Goal: Task Accomplishment & Management: Manage account settings

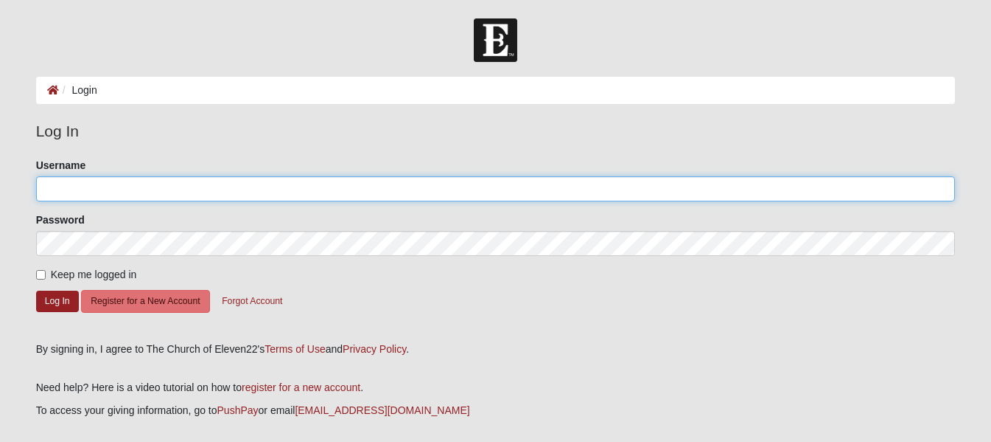
click at [164, 189] on input "Username" at bounding box center [496, 188] width 920 height 25
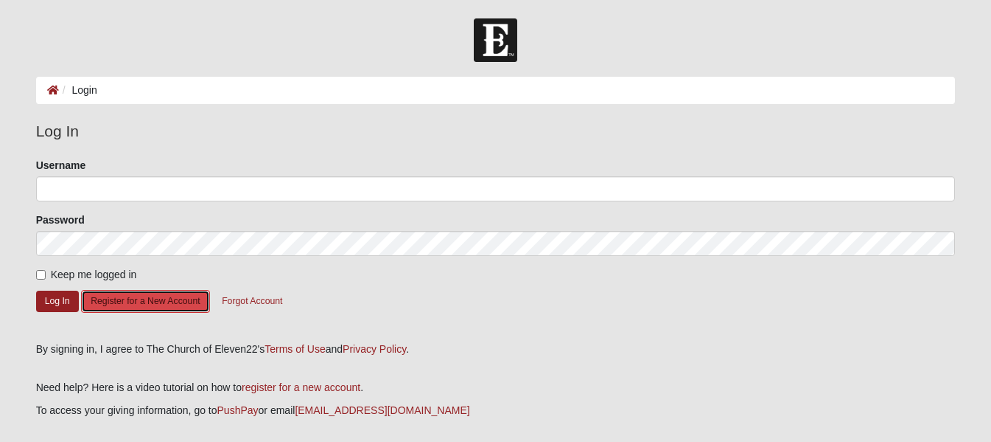
click at [158, 297] on button "Register for a New Account" at bounding box center [145, 301] width 128 height 23
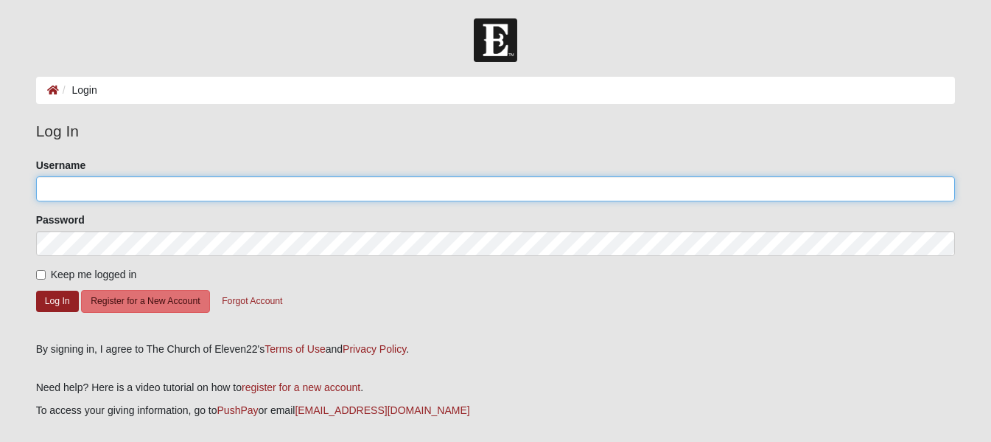
click at [107, 186] on input "Username" at bounding box center [496, 188] width 920 height 25
type input "bill eierman"
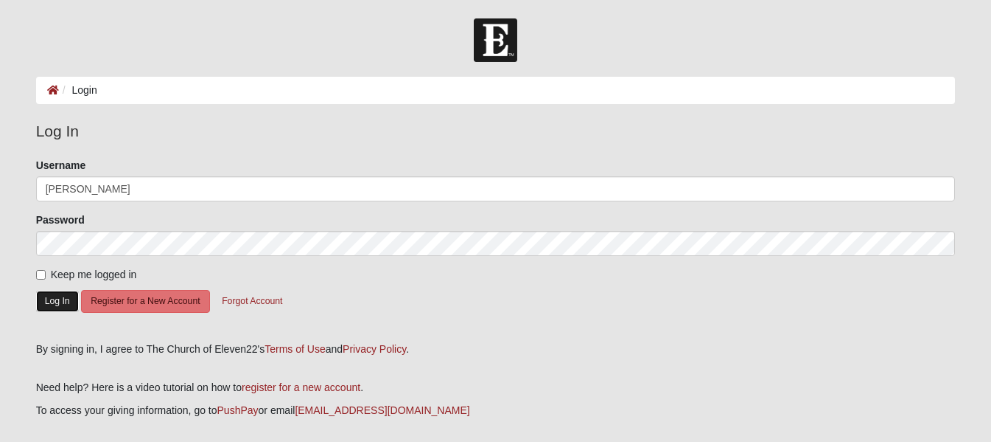
click at [59, 297] on button "Log In" at bounding box center [57, 300] width 43 height 21
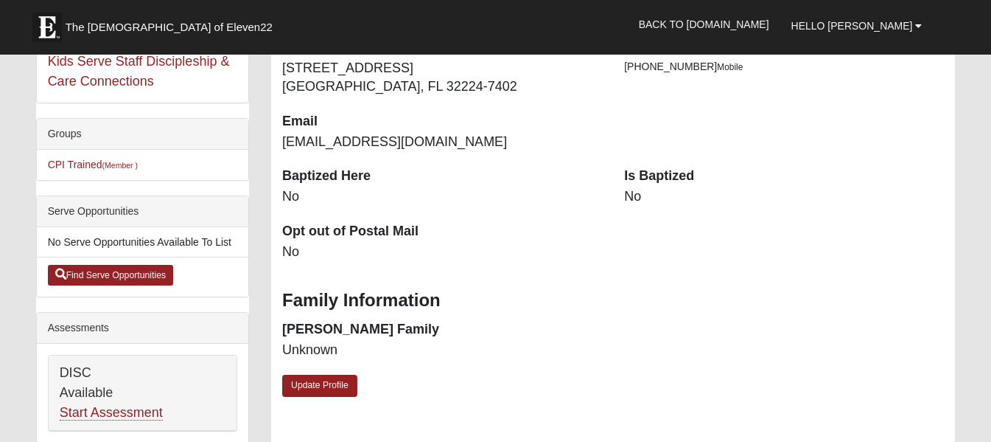
scroll to position [275, 0]
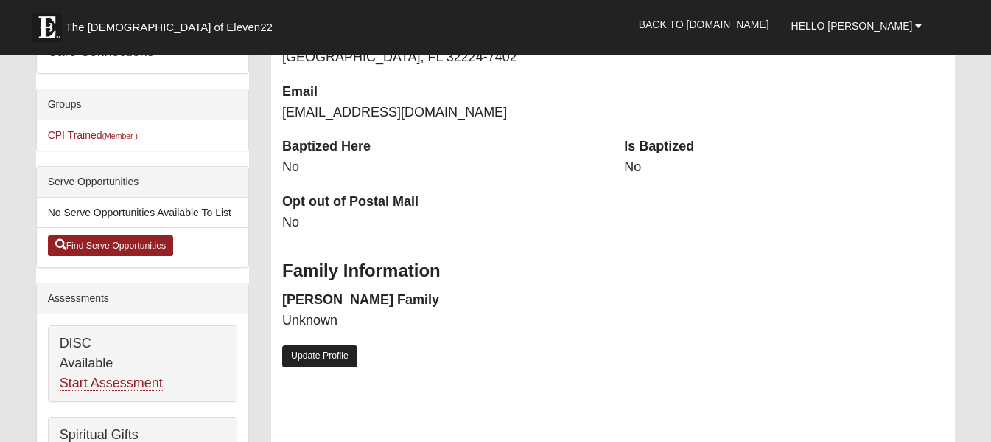
click at [326, 354] on link "Update Profile" at bounding box center [319, 355] width 75 height 21
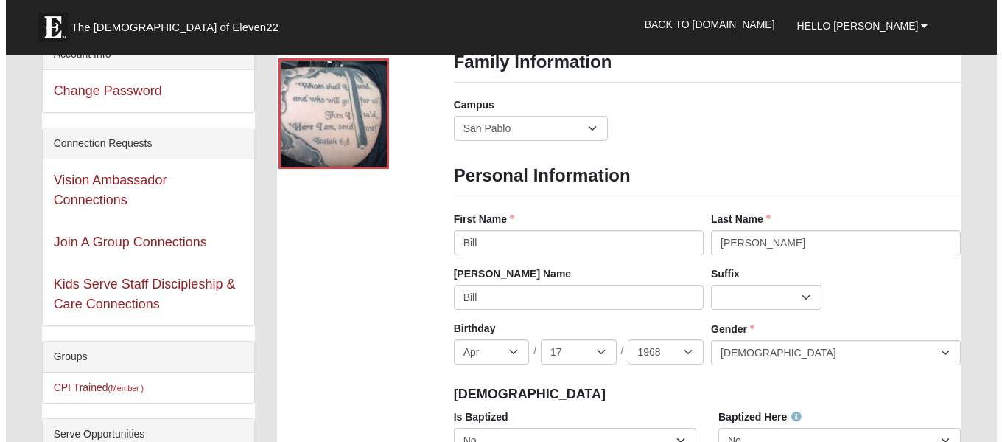
scroll to position [0, 0]
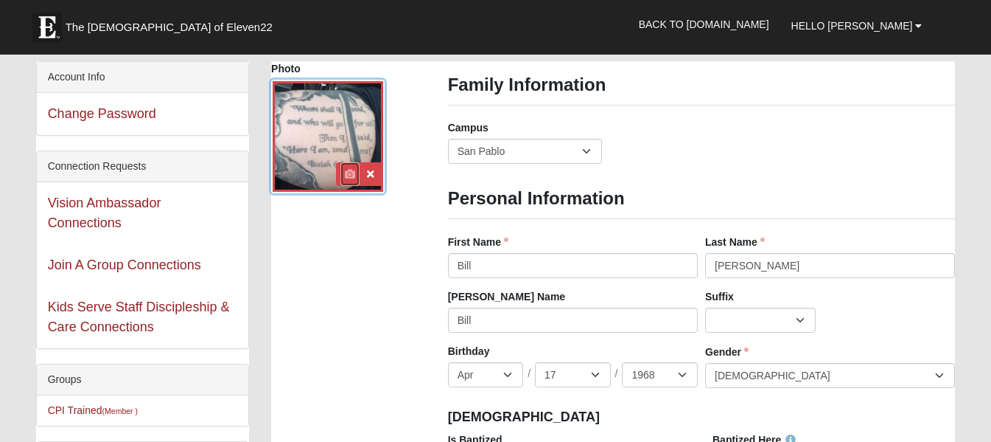
click at [346, 171] on icon at bounding box center [350, 174] width 10 height 10
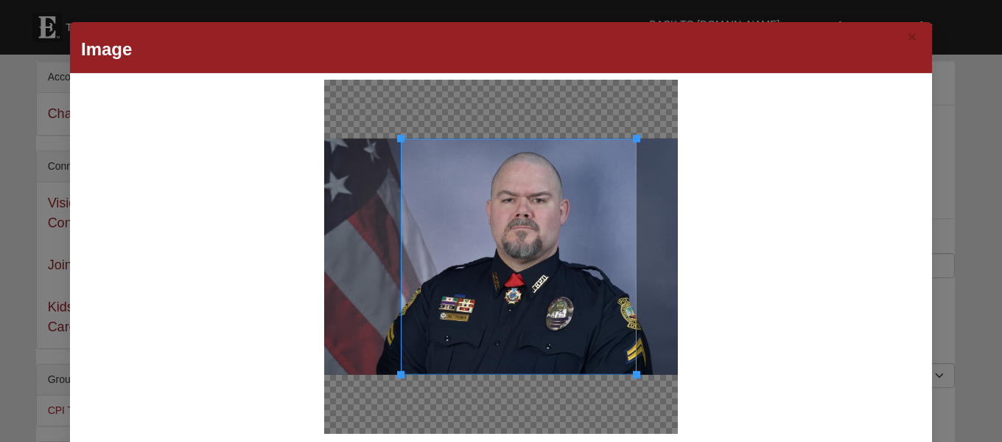
drag, startPoint x: 324, startPoint y: 370, endPoint x: 401, endPoint y: 310, distance: 97.6
click at [401, 310] on div at bounding box center [519, 257] width 236 height 236
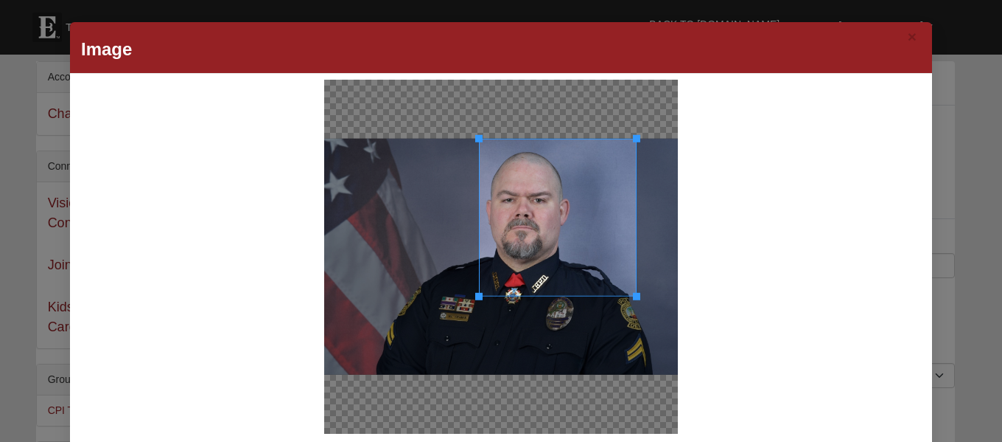
drag, startPoint x: 395, startPoint y: 372, endPoint x: 473, endPoint y: 269, distance: 129.4
click at [479, 269] on div at bounding box center [558, 218] width 158 height 158
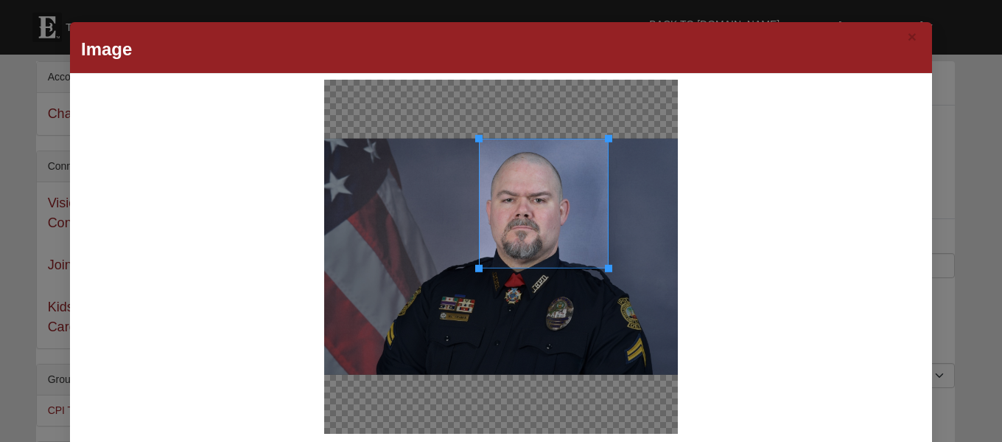
drag, startPoint x: 631, startPoint y: 297, endPoint x: 515, endPoint y: 273, distance: 118.3
click at [515, 268] on div at bounding box center [544, 204] width 130 height 130
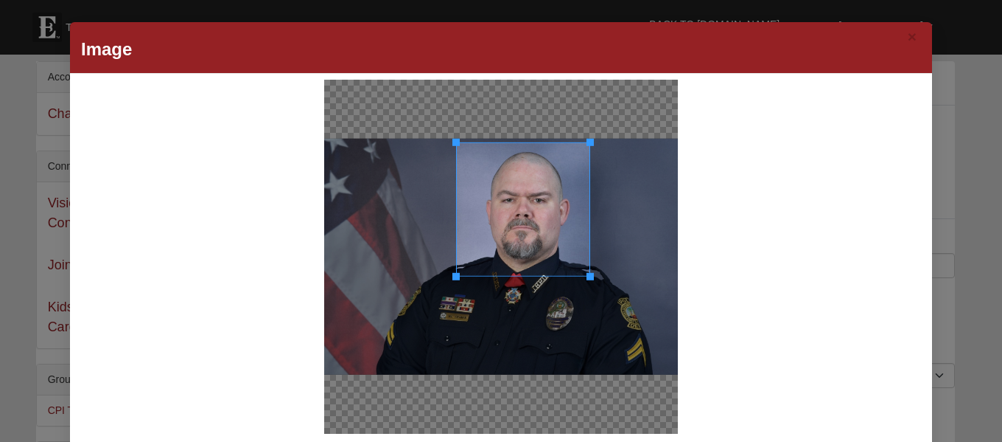
drag, startPoint x: 558, startPoint y: 215, endPoint x: 535, endPoint y: 219, distance: 23.1
click at [535, 219] on div at bounding box center [523, 209] width 134 height 134
drag, startPoint x: 546, startPoint y: 278, endPoint x: 559, endPoint y: 274, distance: 13.8
click at [559, 274] on div at bounding box center [522, 275] width 132 height 5
click at [551, 255] on div at bounding box center [523, 208] width 132 height 132
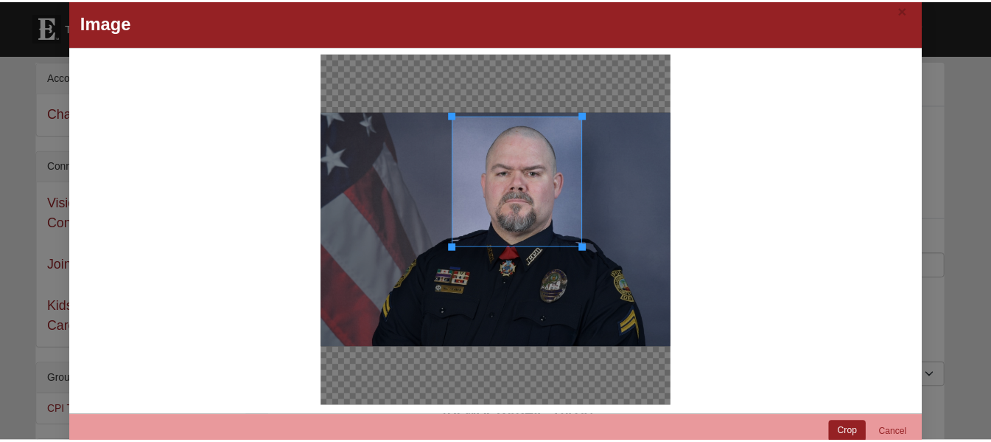
scroll to position [53, 0]
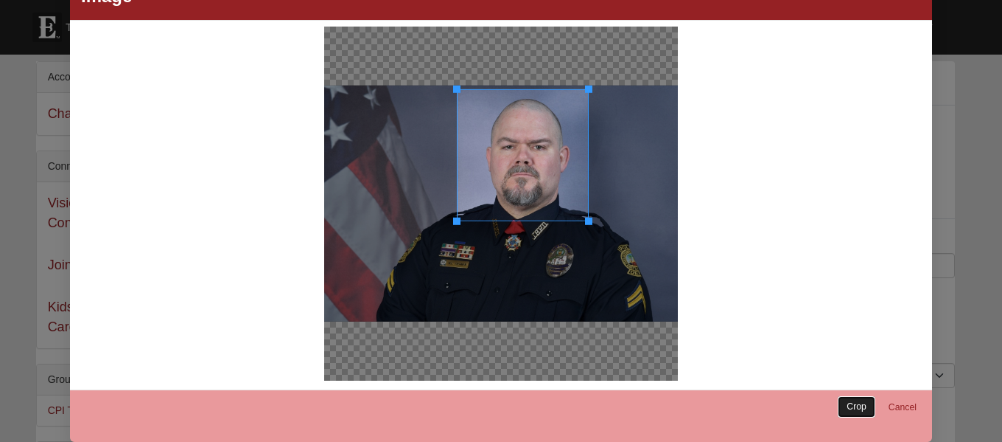
click at [854, 402] on link "Crop" at bounding box center [857, 406] width 38 height 21
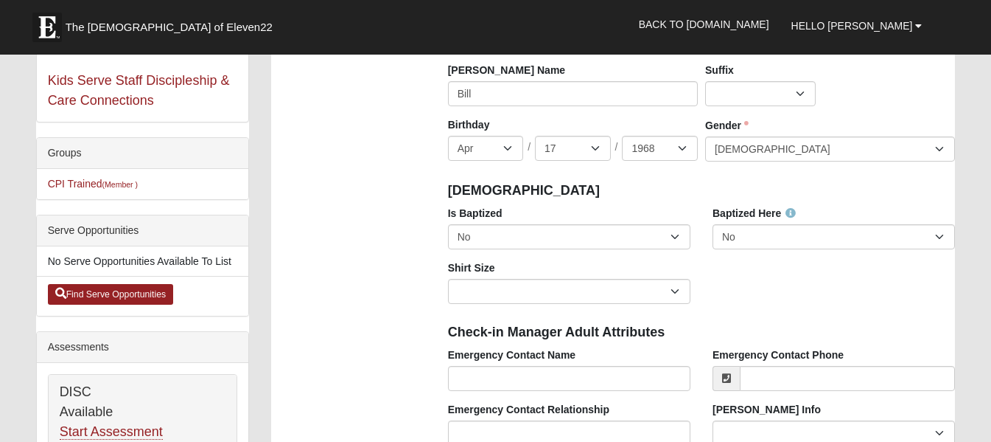
scroll to position [237, 0]
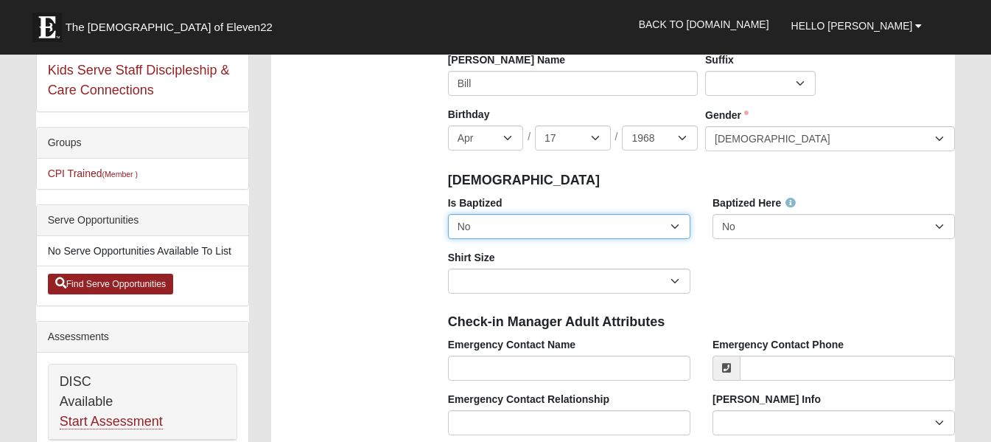
click at [674, 227] on select "No Yes" at bounding box center [569, 226] width 243 height 25
select select "True"
click at [448, 214] on select "No Yes" at bounding box center [569, 226] width 243 height 25
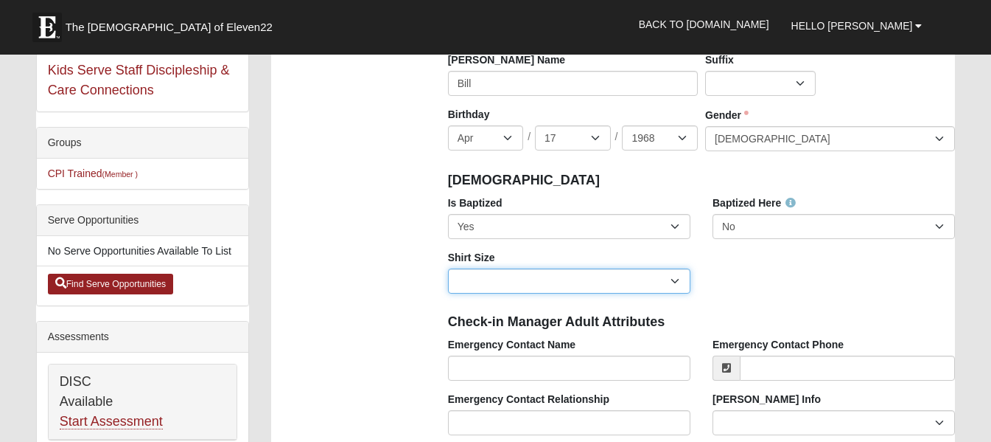
click at [675, 284] on select "Adult Small Adult Medium Adult Large Adult XL Adult XXL Adult 3XL Adult 4XL You…" at bounding box center [569, 280] width 243 height 25
select select "Adult XXL"
click at [448, 268] on select "Adult Small Adult Medium Adult Large Adult XL Adult XXL Adult 3XL Adult 4XL You…" at bounding box center [569, 280] width 243 height 25
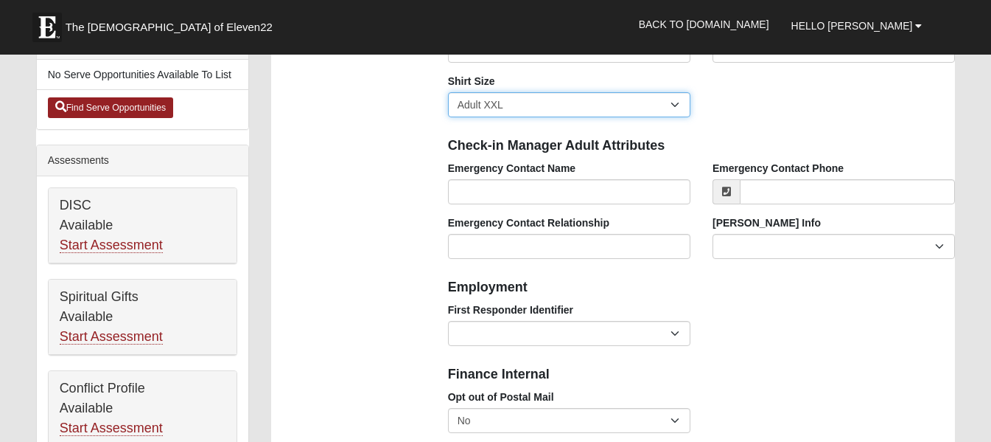
scroll to position [443, 0]
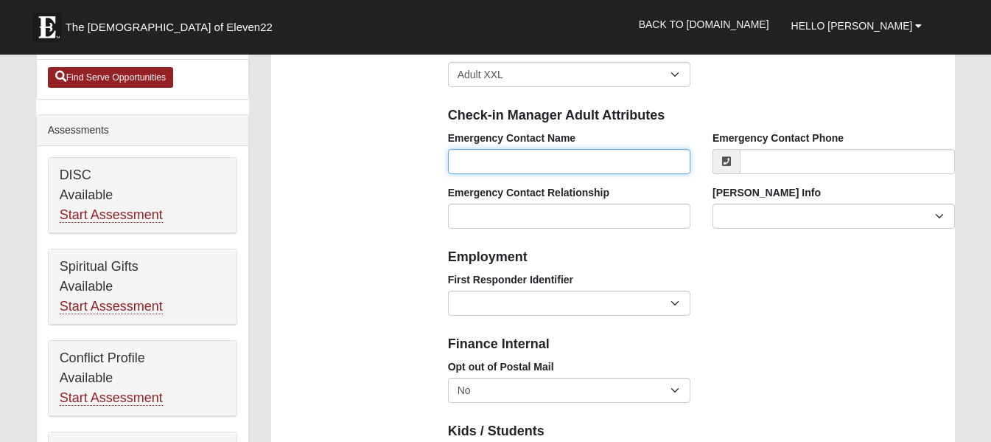
click at [576, 154] on input "Emergency Contact Name" at bounding box center [569, 161] width 243 height 25
click at [565, 155] on input "Emergency Contact Name" at bounding box center [569, 161] width 243 height 25
type input "Michelle Eierman"
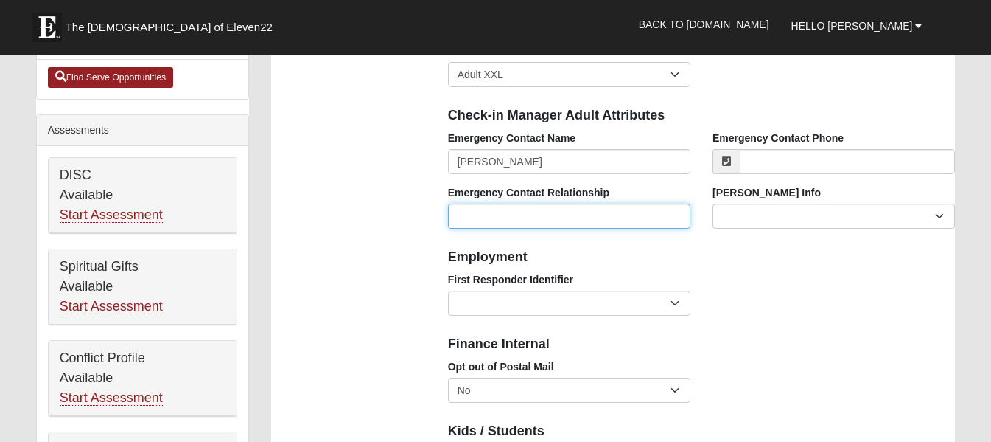
click at [542, 216] on input "Emergency Contact Relationship" at bounding box center [569, 215] width 243 height 25
type input "Wife"
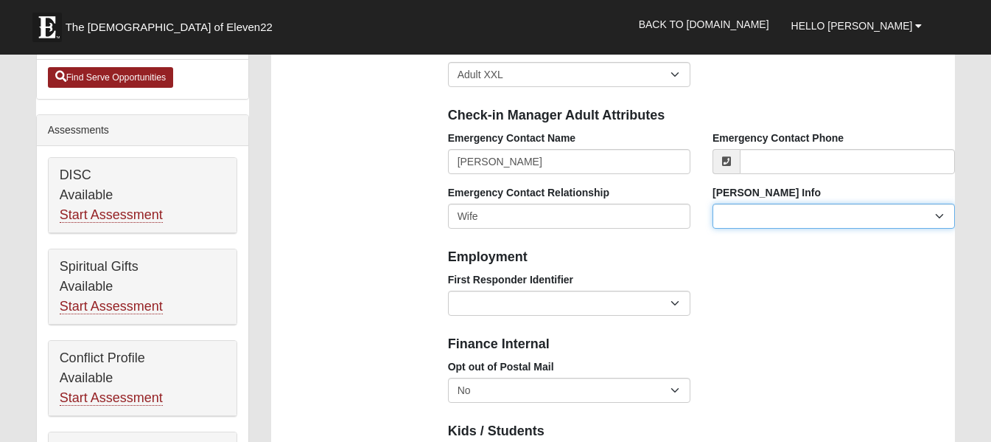
click at [786, 216] on select "Current Foster Child Current Foster Parent Former Foster Child Former Foster Pa…" at bounding box center [834, 215] width 243 height 25
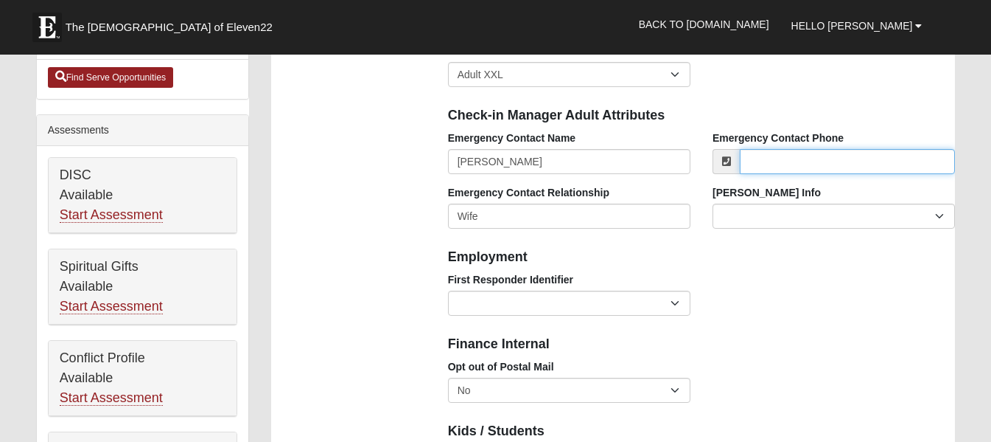
click at [795, 161] on input "Emergency Contact Phone" at bounding box center [847, 161] width 215 height 25
type input "(904) 304-8362"
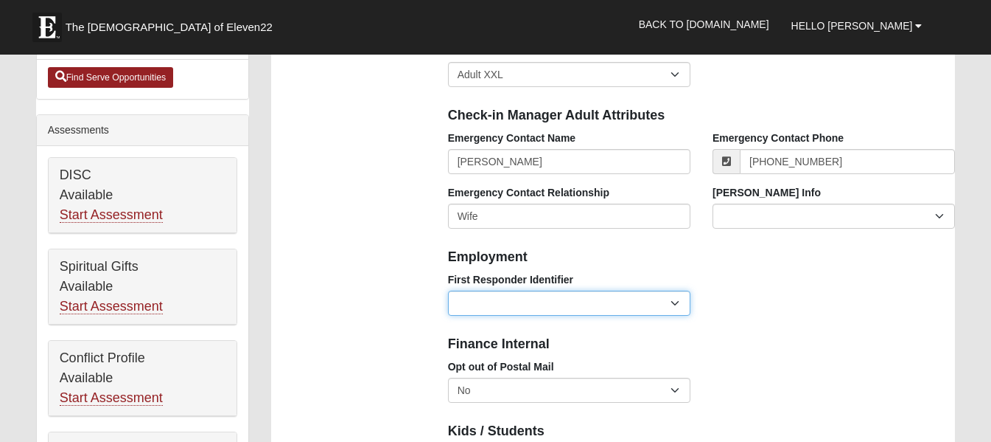
click at [683, 300] on select "EMT | Paramedic | Medical Firefighter | Fire Department Police Officer | Sherif…" at bounding box center [569, 302] width 243 height 25
select select "2463"
click at [448, 290] on select "EMT | Paramedic | Medical Firefighter | Fire Department Police Officer | Sherif…" at bounding box center [569, 302] width 243 height 25
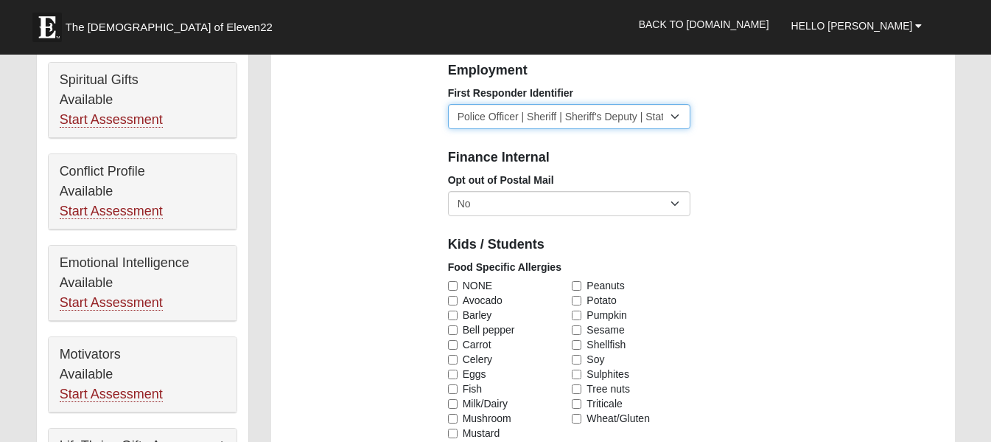
scroll to position [649, 0]
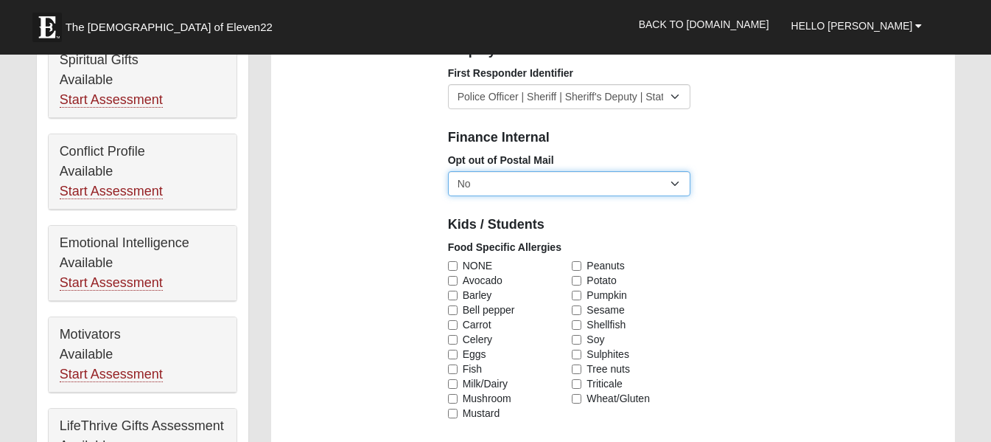
click at [685, 186] on select "No Yes" at bounding box center [569, 183] width 243 height 25
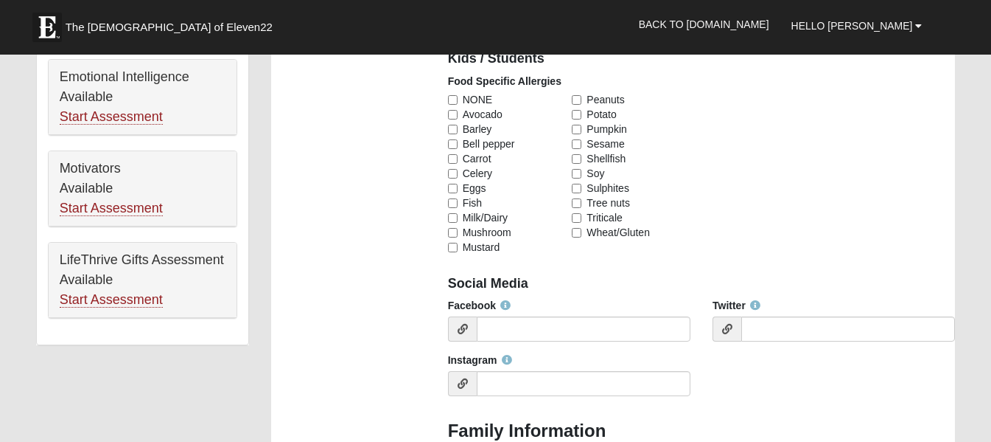
scroll to position [841, 0]
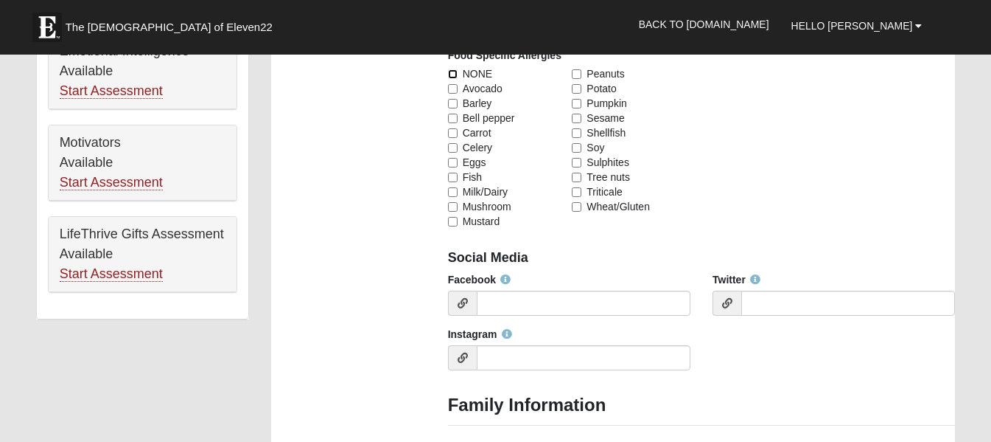
click at [456, 72] on input "NONE" at bounding box center [453, 74] width 10 height 10
checkbox input "true"
click at [528, 300] on input "Facebook" at bounding box center [584, 302] width 214 height 25
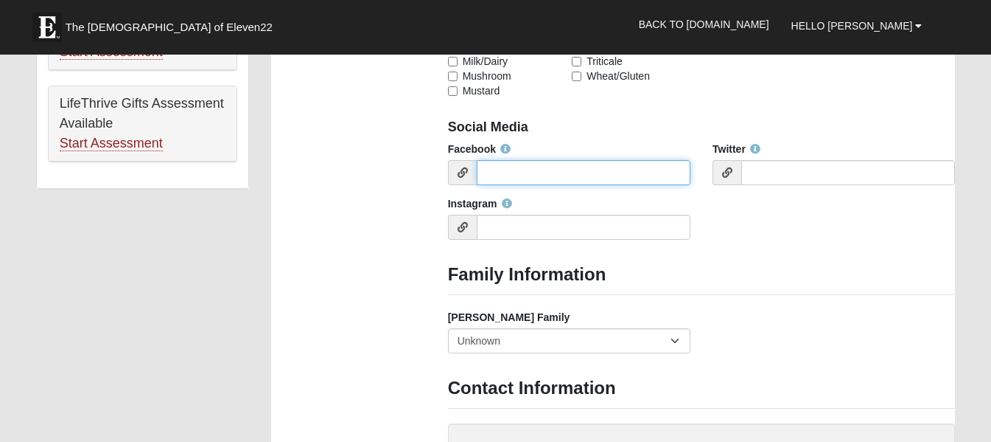
scroll to position [977, 0]
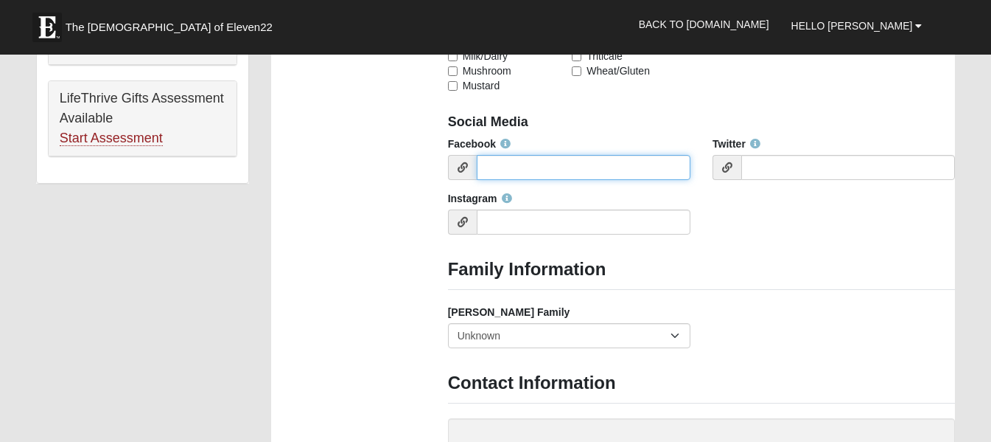
click at [530, 171] on input "Facebook" at bounding box center [584, 167] width 214 height 25
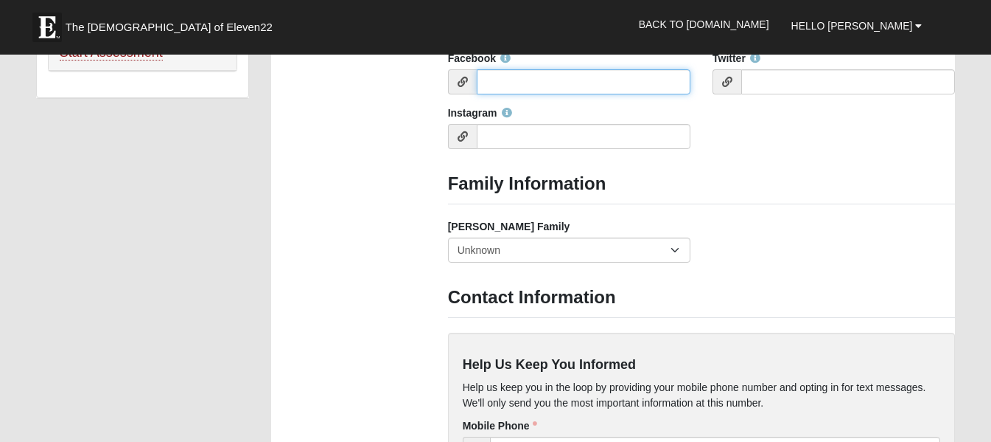
scroll to position [1072, 0]
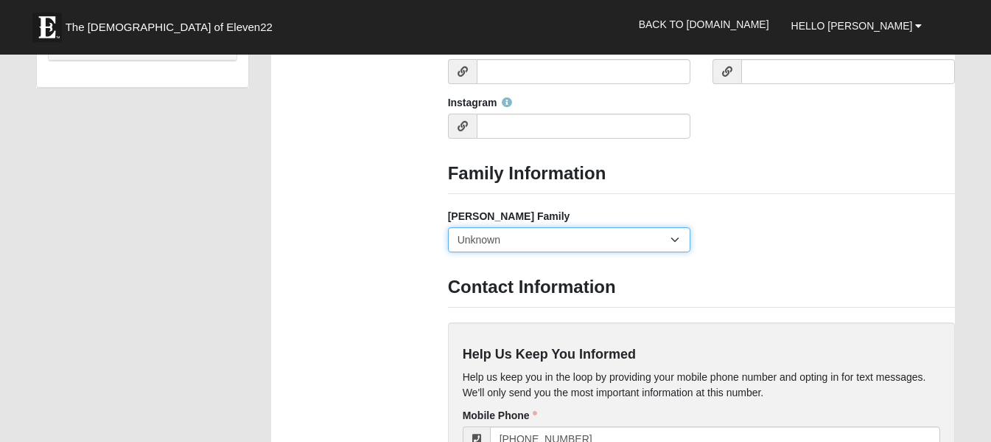
click at [678, 239] on select "Yes, we are a current foster family No, we are a former foster family No, we ha…" at bounding box center [569, 239] width 243 height 25
select select "2891"
click at [448, 227] on select "Yes, we are a current foster family No, we are a former foster family No, we ha…" at bounding box center [569, 239] width 243 height 25
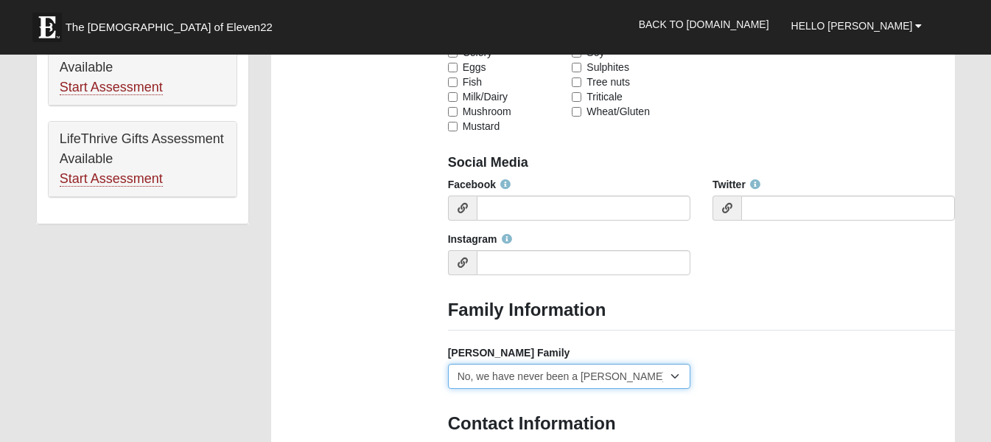
scroll to position [916, 0]
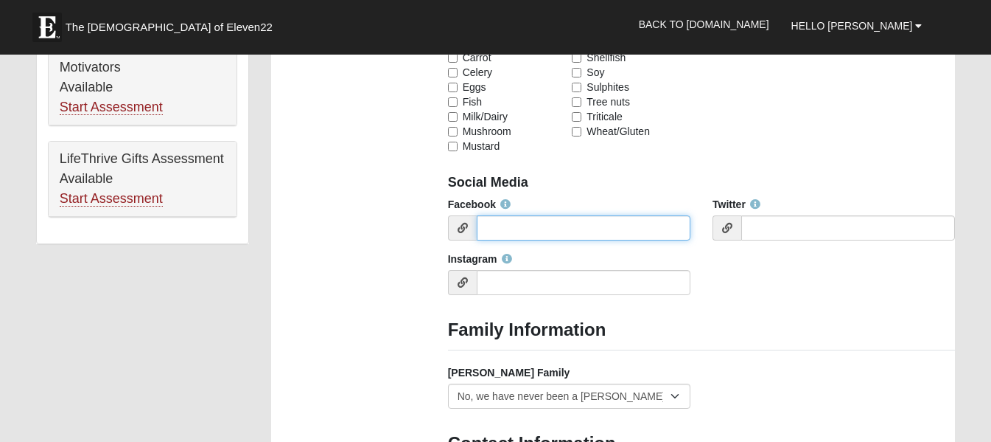
click at [649, 228] on input "Facebook" at bounding box center [584, 227] width 214 height 25
type input "Bill Eierman"
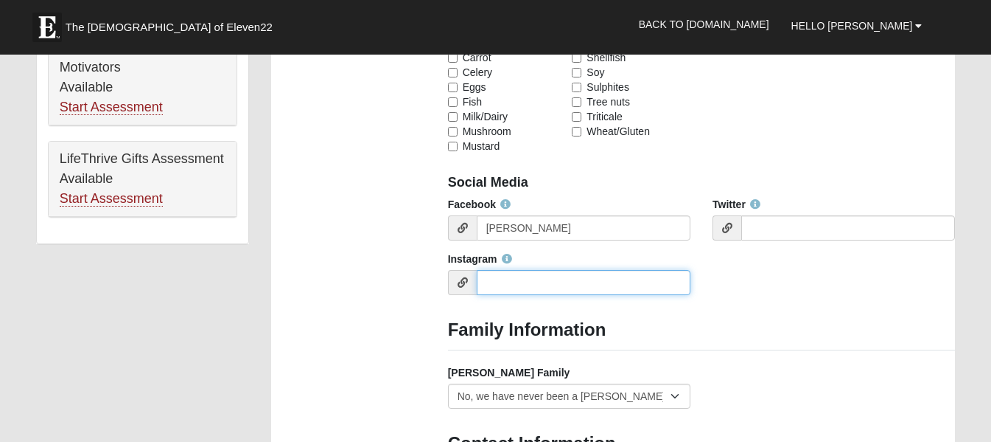
click at [580, 272] on input "Instagram" at bounding box center [584, 282] width 214 height 25
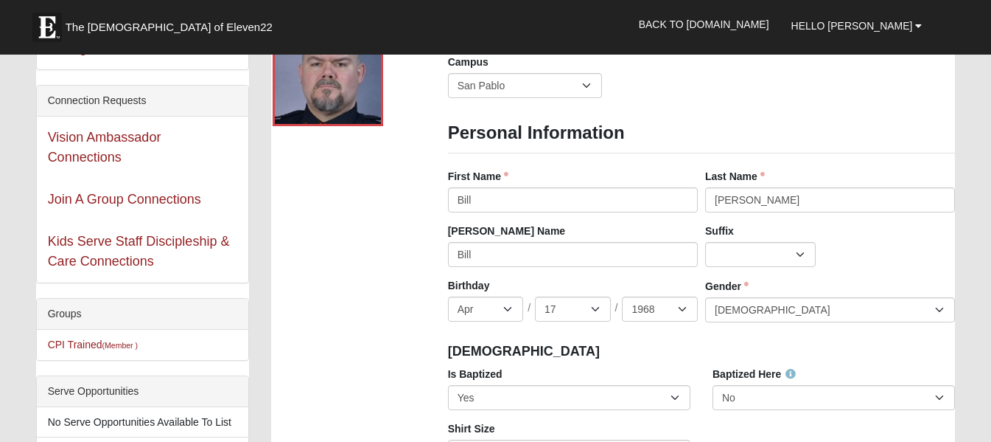
scroll to position [116, 0]
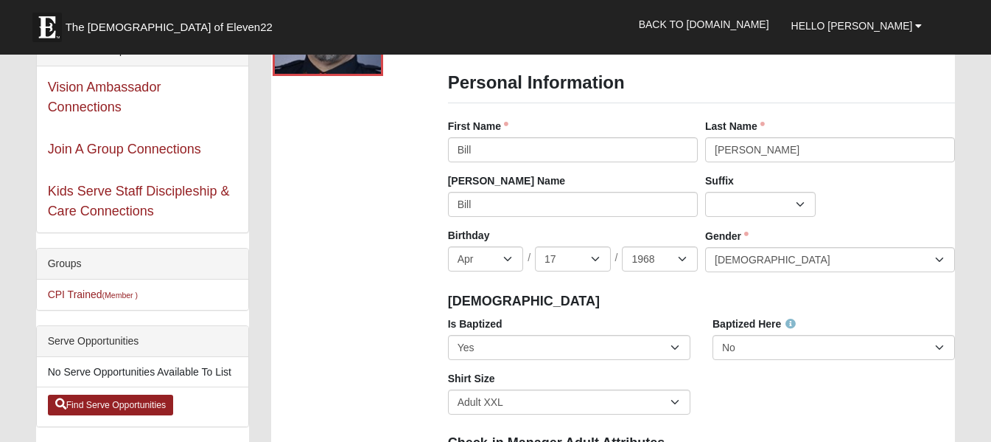
type input "h2kdog1782"
drag, startPoint x: 481, startPoint y: 212, endPoint x: 451, endPoint y: 208, distance: 29.8
click at [451, 208] on input "Bill" at bounding box center [573, 204] width 250 height 25
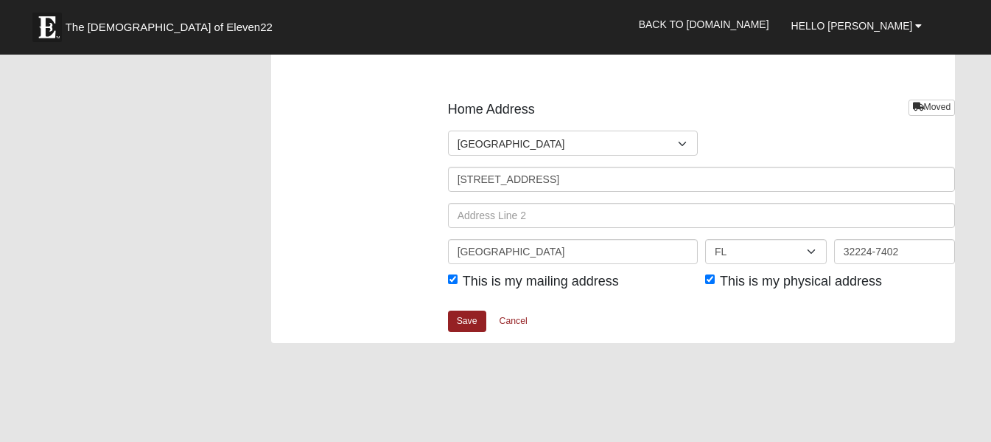
scroll to position [1762, 0]
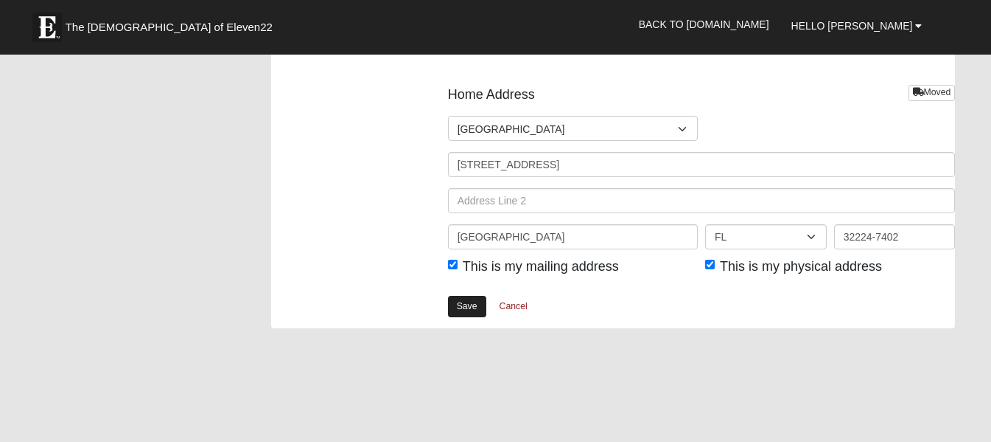
type input "Red Dog"
click at [462, 302] on link "Save" at bounding box center [467, 306] width 38 height 21
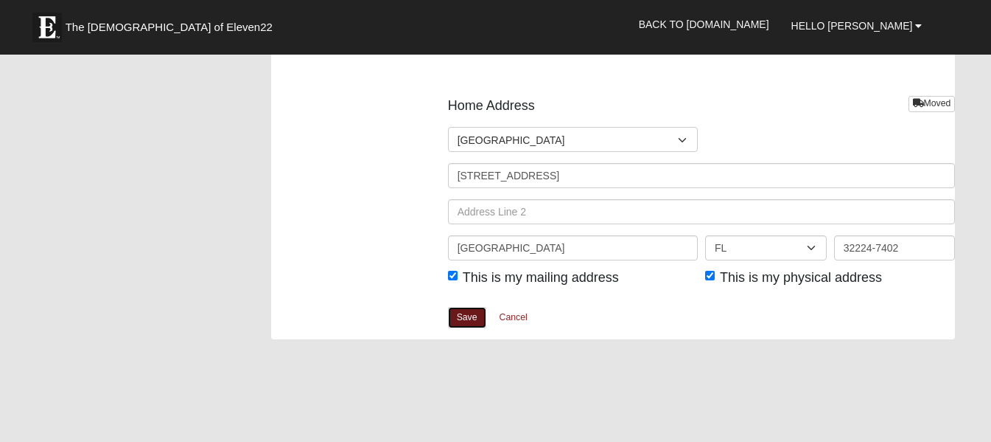
scroll to position [1865, 0]
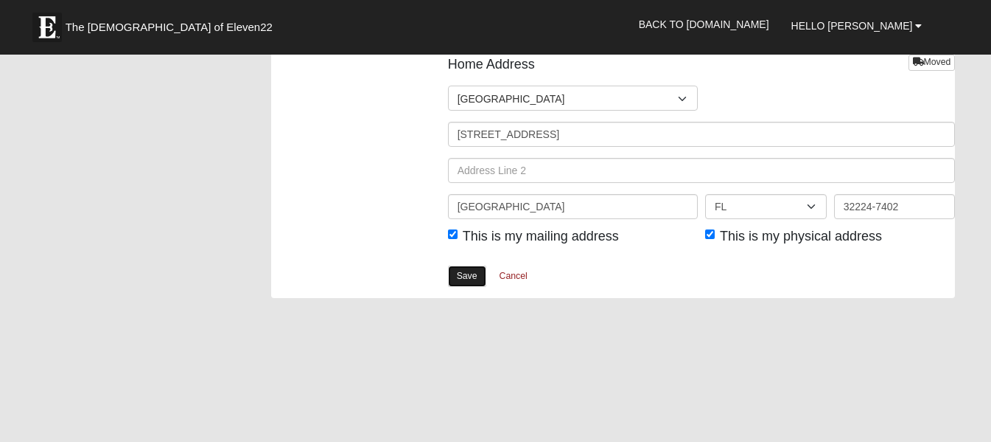
click at [474, 276] on link "Save" at bounding box center [467, 275] width 38 height 21
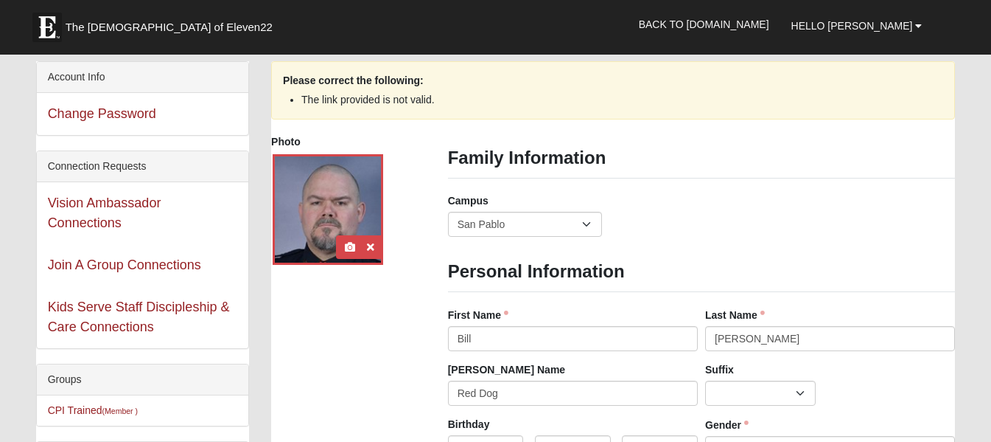
click at [341, 187] on div at bounding box center [328, 209] width 111 height 111
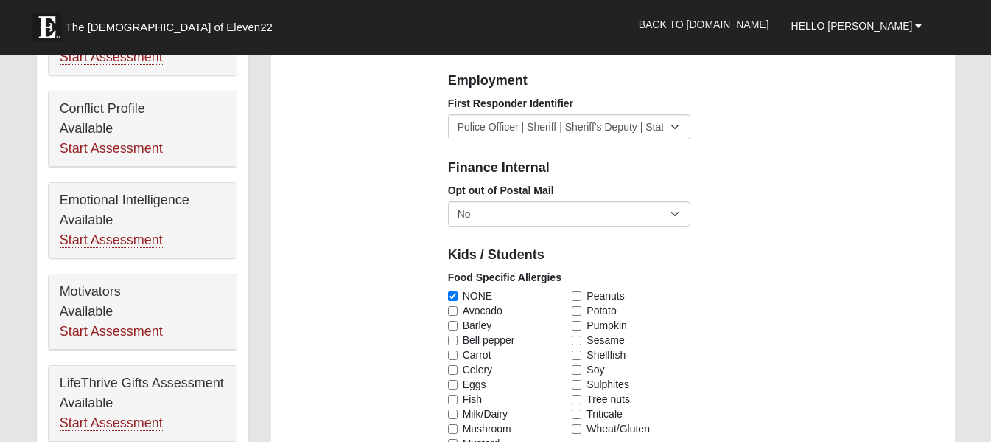
scroll to position [966, 0]
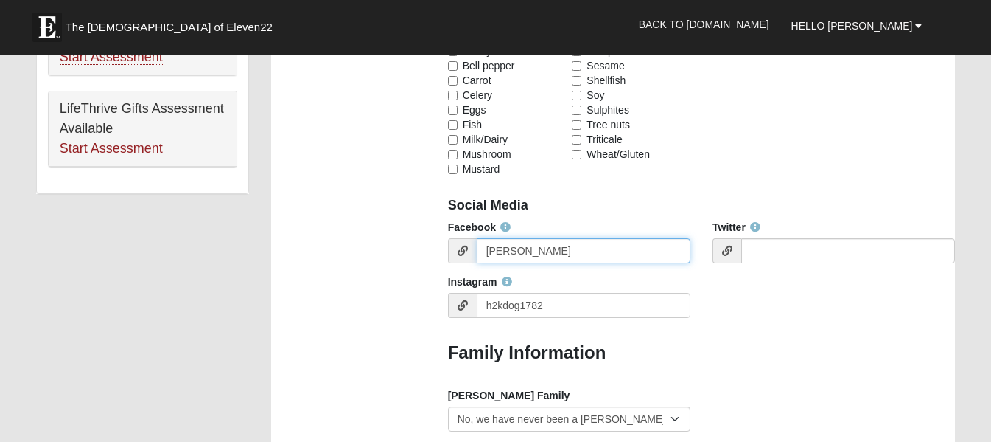
click at [536, 253] on input "Bill Eierman" at bounding box center [584, 250] width 214 height 25
click at [536, 252] on input "Bill Eierman" at bounding box center [584, 250] width 214 height 25
paste input "https://www.facebook.com/"
type input "https://www.facebook.com/"
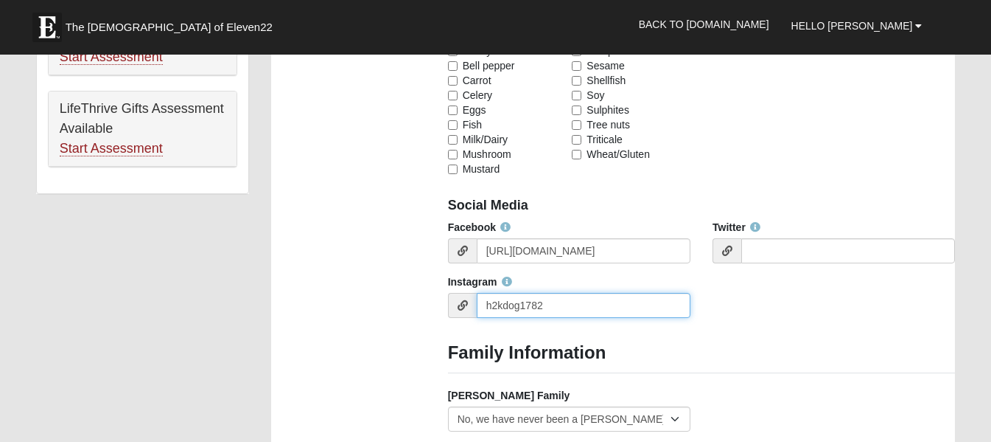
click at [569, 301] on input "h2kdog1782" at bounding box center [584, 305] width 214 height 25
paste input "ttps://www.instagram.com/"
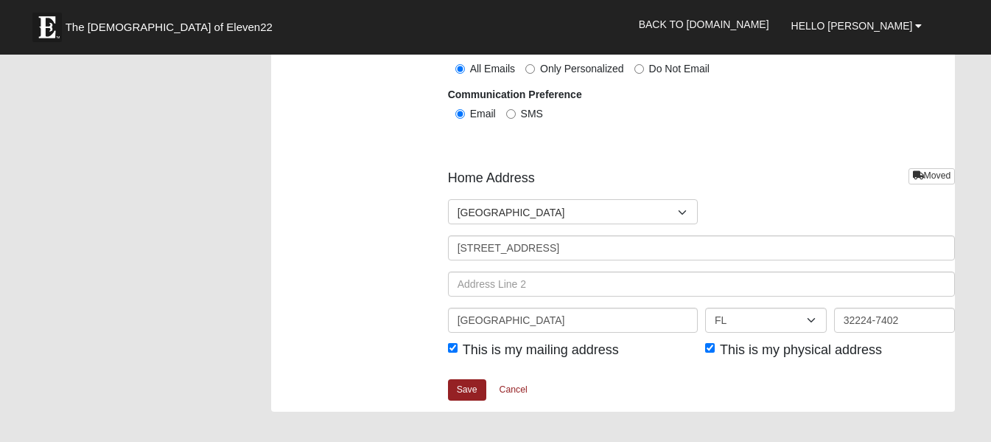
scroll to position [1798, 0]
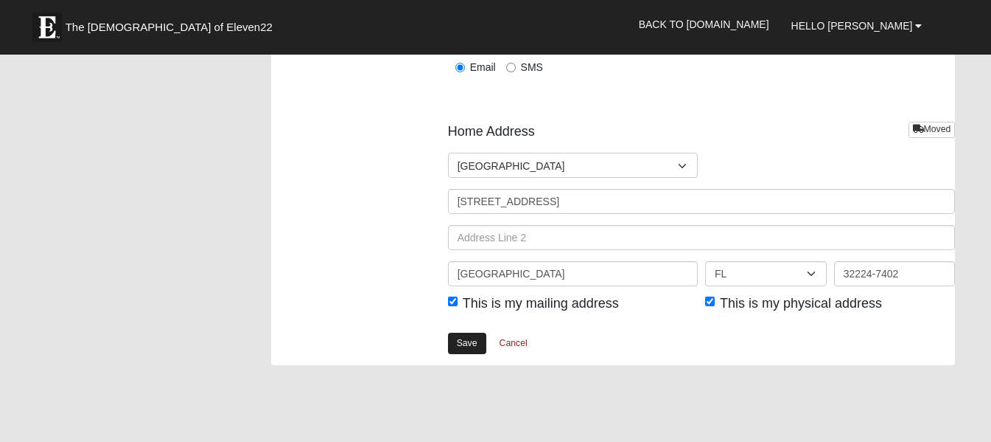
type input "https://www.instagram.com/"
click at [464, 338] on link "Save" at bounding box center [467, 342] width 38 height 21
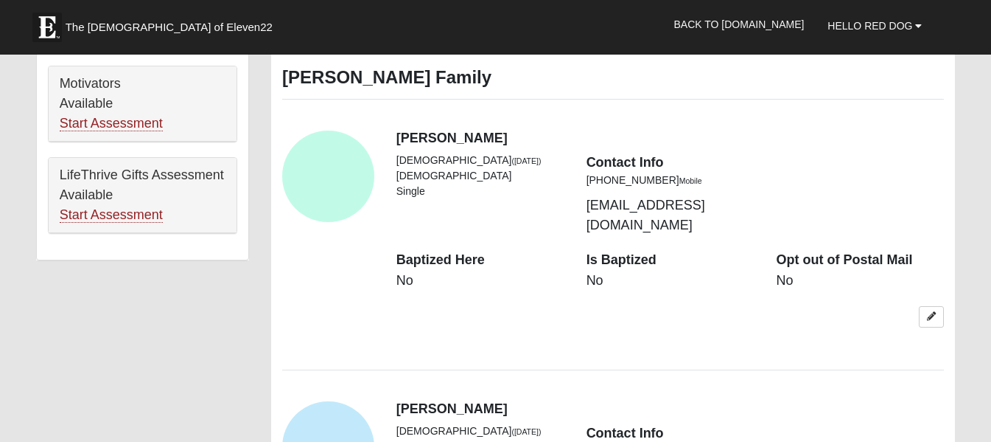
scroll to position [880, 0]
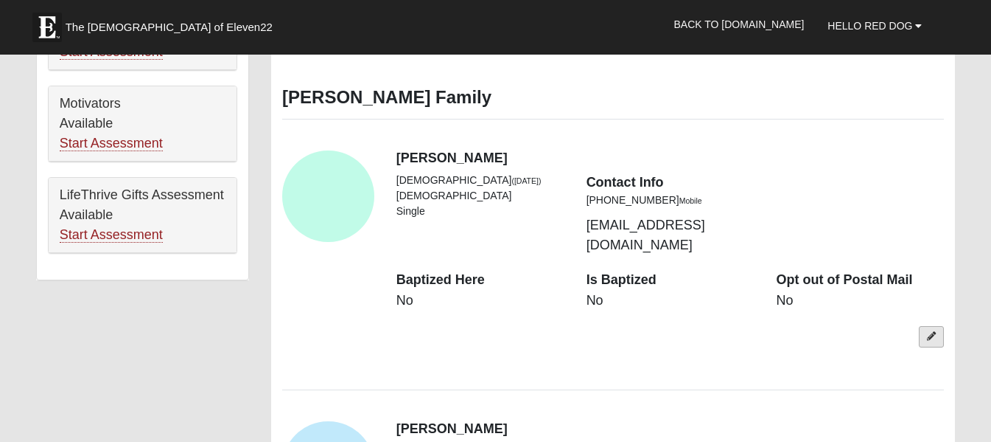
click at [929, 332] on icon at bounding box center [931, 336] width 9 height 9
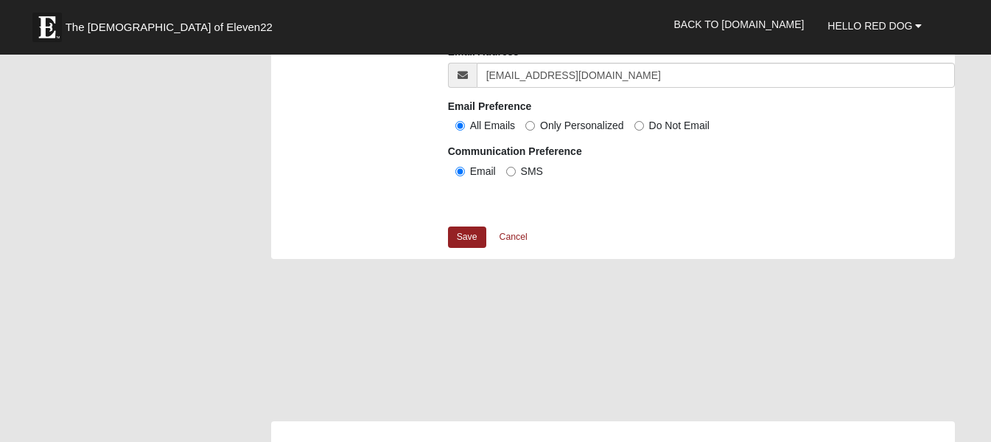
scroll to position [1477, 0]
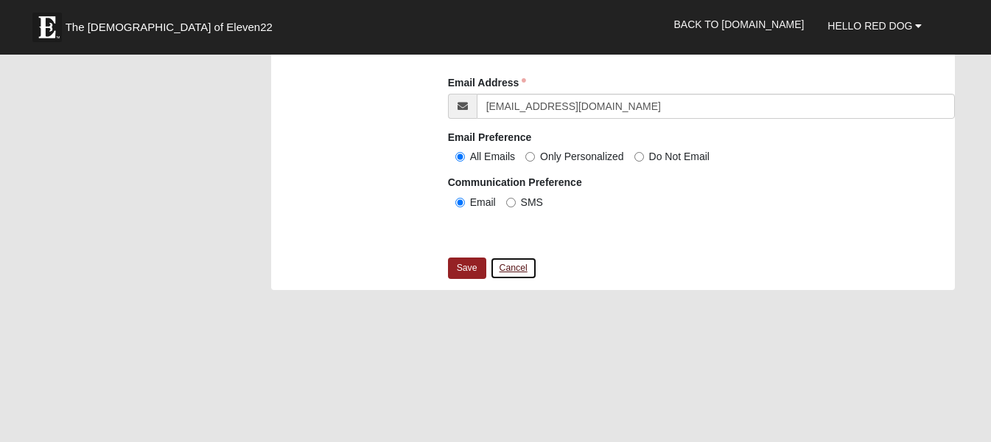
click at [514, 264] on link "Cancel" at bounding box center [513, 268] width 47 height 23
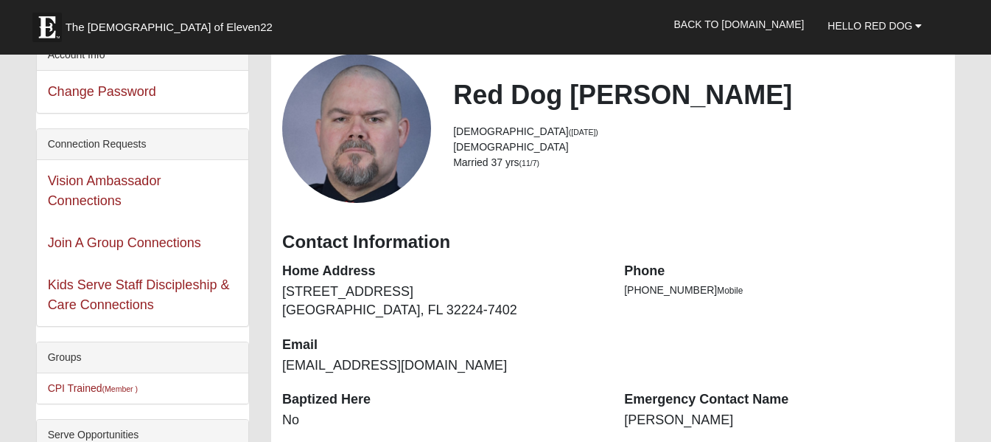
scroll to position [0, 0]
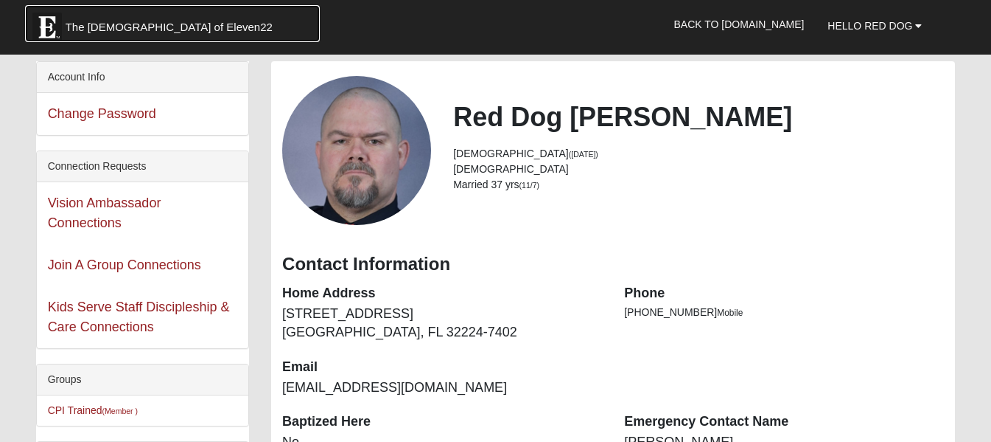
click at [167, 22] on span "The [DEMOGRAPHIC_DATA] of Eleven22" at bounding box center [169, 27] width 207 height 15
click at [96, 22] on span "The [DEMOGRAPHIC_DATA] of Eleven22" at bounding box center [169, 27] width 207 height 15
